Goal: Contribute content: Add original content to the website for others to see

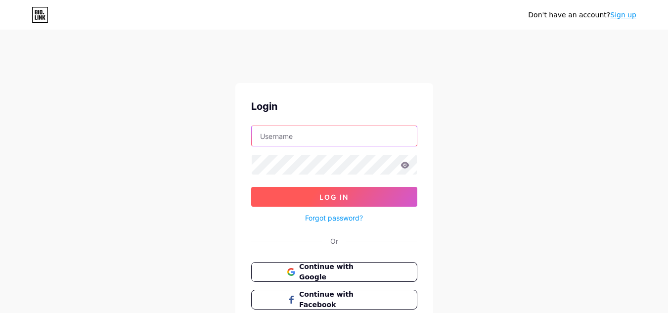
type input "[EMAIL_ADDRESS][DOMAIN_NAME]"
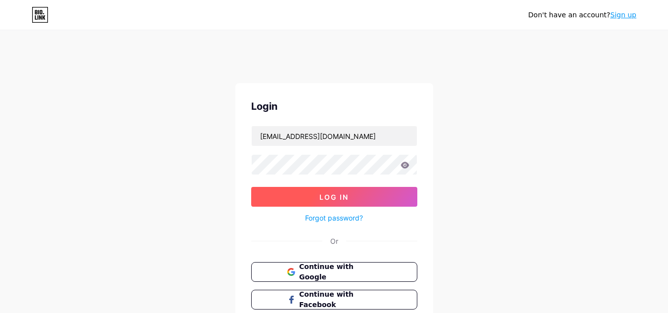
click at [353, 190] on button "Log In" at bounding box center [334, 197] width 166 height 20
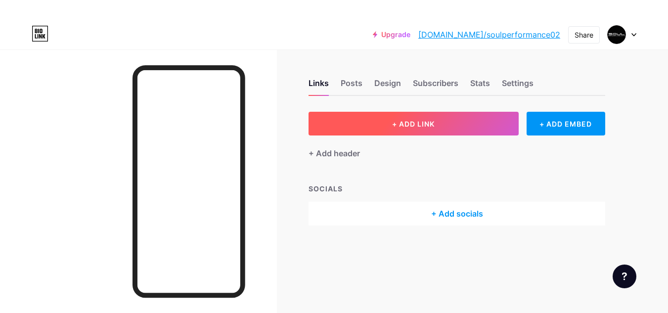
click at [426, 126] on span "+ ADD LINK" at bounding box center [413, 124] width 42 height 8
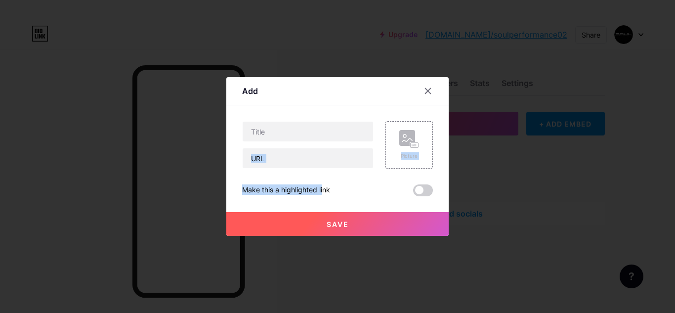
drag, startPoint x: 303, startPoint y: 171, endPoint x: 268, endPoint y: 146, distance: 43.1
click at [268, 146] on div "Picture Make this a highlighted link Save" at bounding box center [337, 158] width 191 height 75
click at [268, 146] on div at bounding box center [307, 144] width 131 height 47
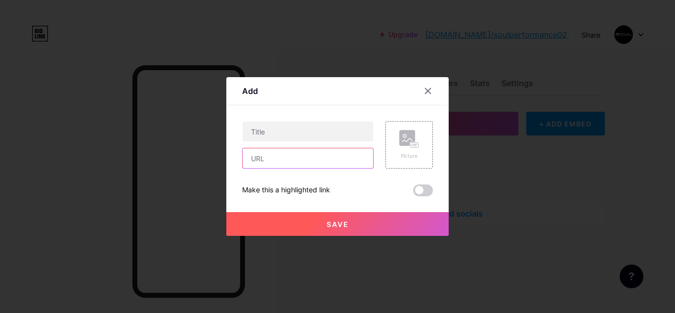
click at [266, 152] on input "text" at bounding box center [308, 158] width 130 height 20
paste input "[URL][DOMAIN_NAME]"
type input "[URL][DOMAIN_NAME]"
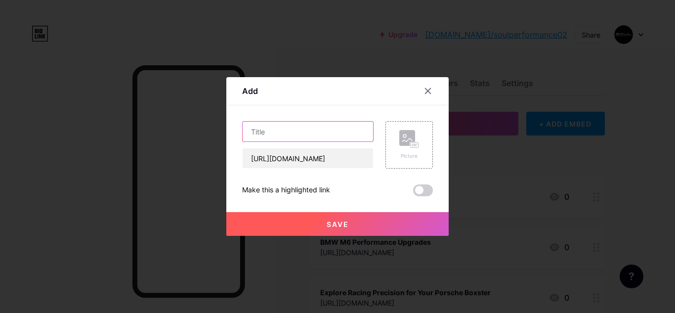
click at [256, 137] on input "text" at bounding box center [308, 132] width 130 height 20
paste input "Range Rover Sport Supercharged Exhaust"
type input "Range Rover Sport Supercharged Exhaust"
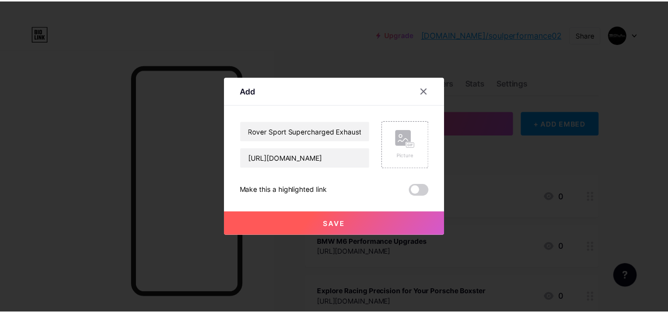
scroll to position [0, 0]
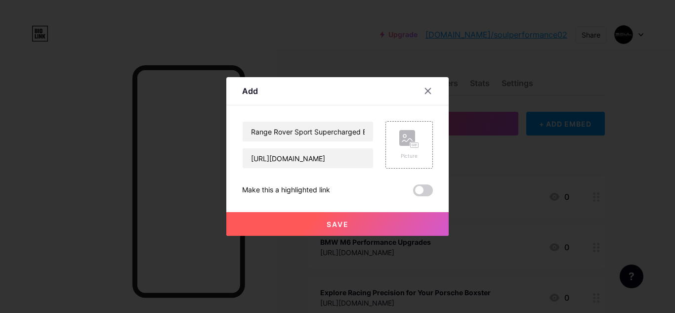
click at [418, 188] on span at bounding box center [423, 190] width 20 height 12
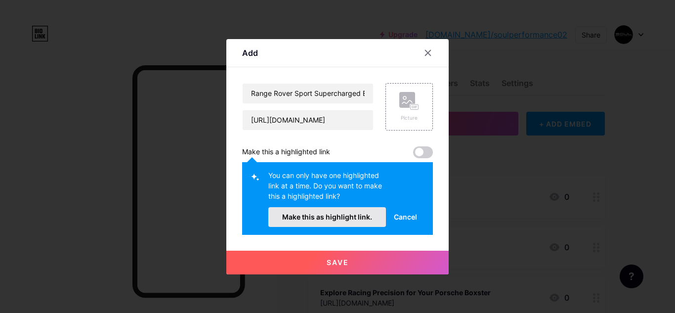
click at [351, 213] on span "Make this as highlight link." at bounding box center [327, 216] width 90 height 8
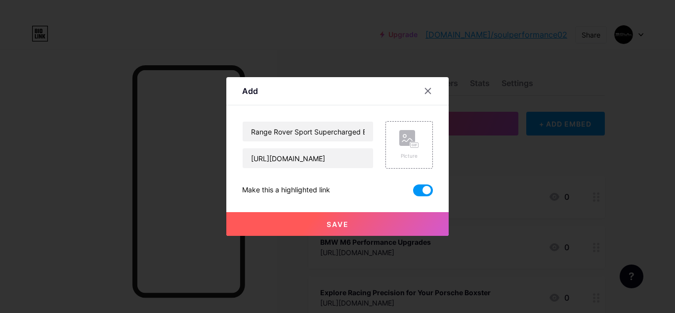
click at [353, 221] on button "Save" at bounding box center [337, 224] width 222 height 24
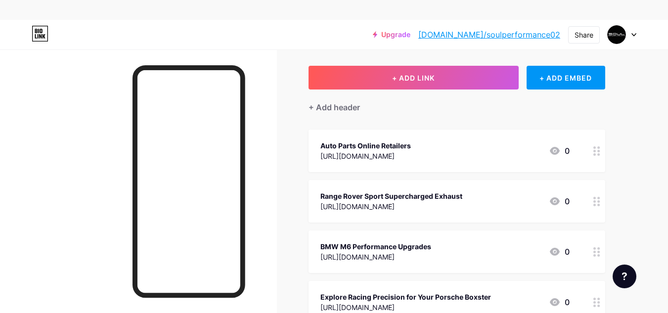
scroll to position [46, 0]
drag, startPoint x: 586, startPoint y: 202, endPoint x: 584, endPoint y: 163, distance: 39.1
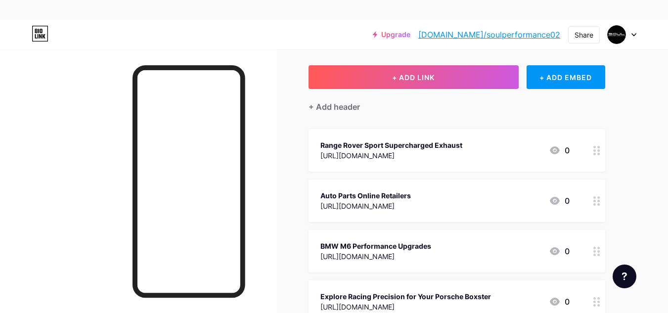
click at [530, 34] on link "[DOMAIN_NAME]/soulperformance02" at bounding box center [489, 35] width 142 height 12
